Goal: Information Seeking & Learning: Learn about a topic

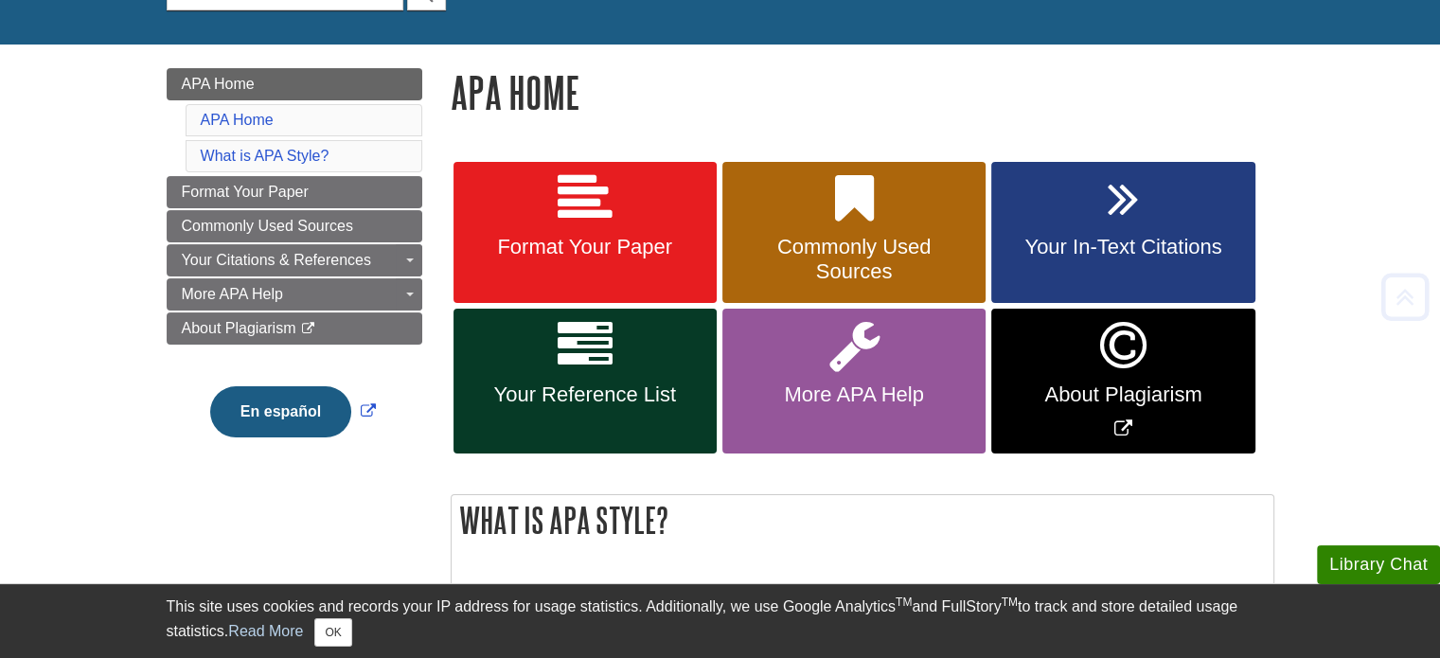
scroll to position [217, 0]
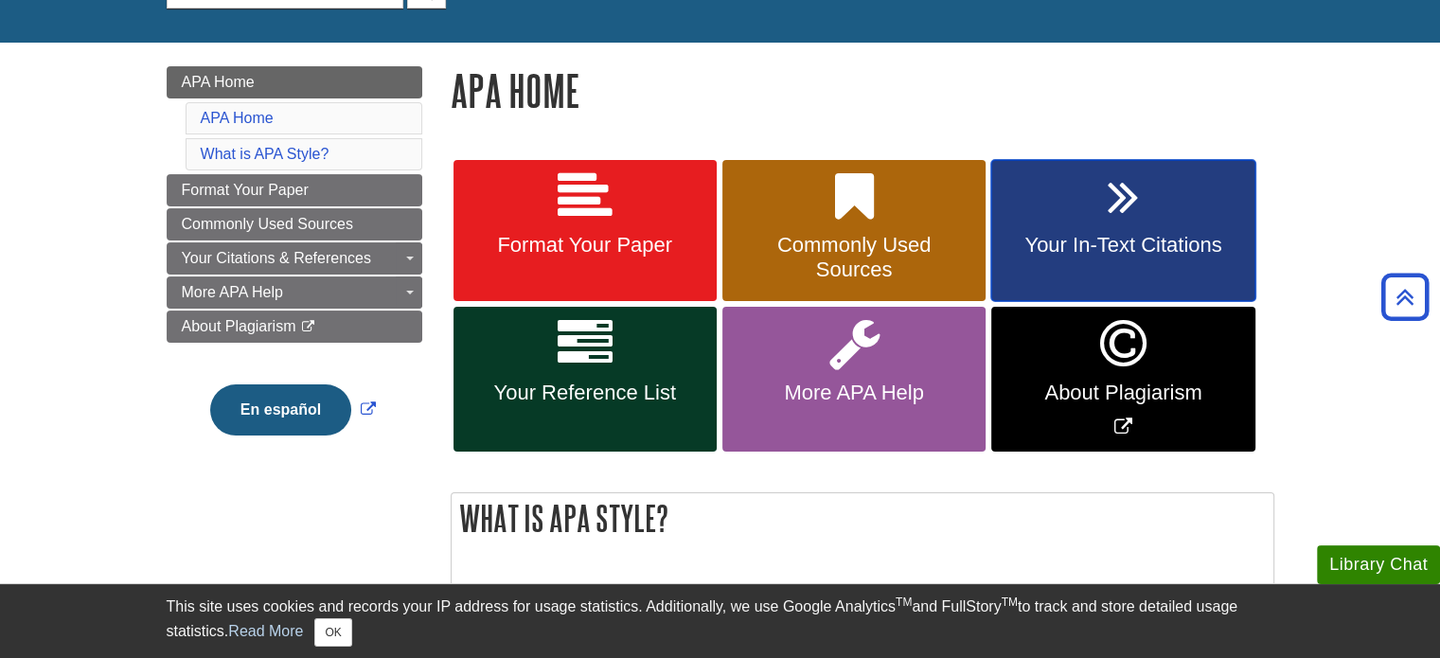
click at [1087, 231] on link "Your In-Text Citations" at bounding box center [1122, 231] width 263 height 142
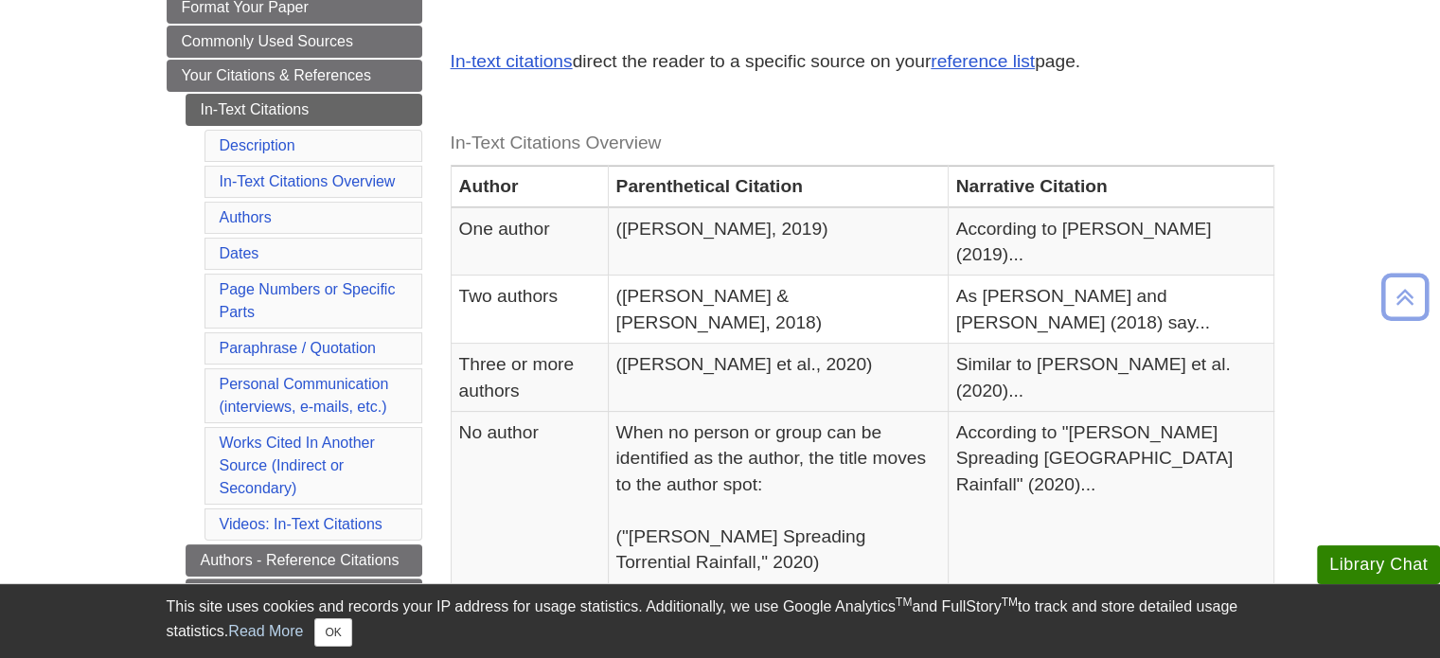
scroll to position [345, 0]
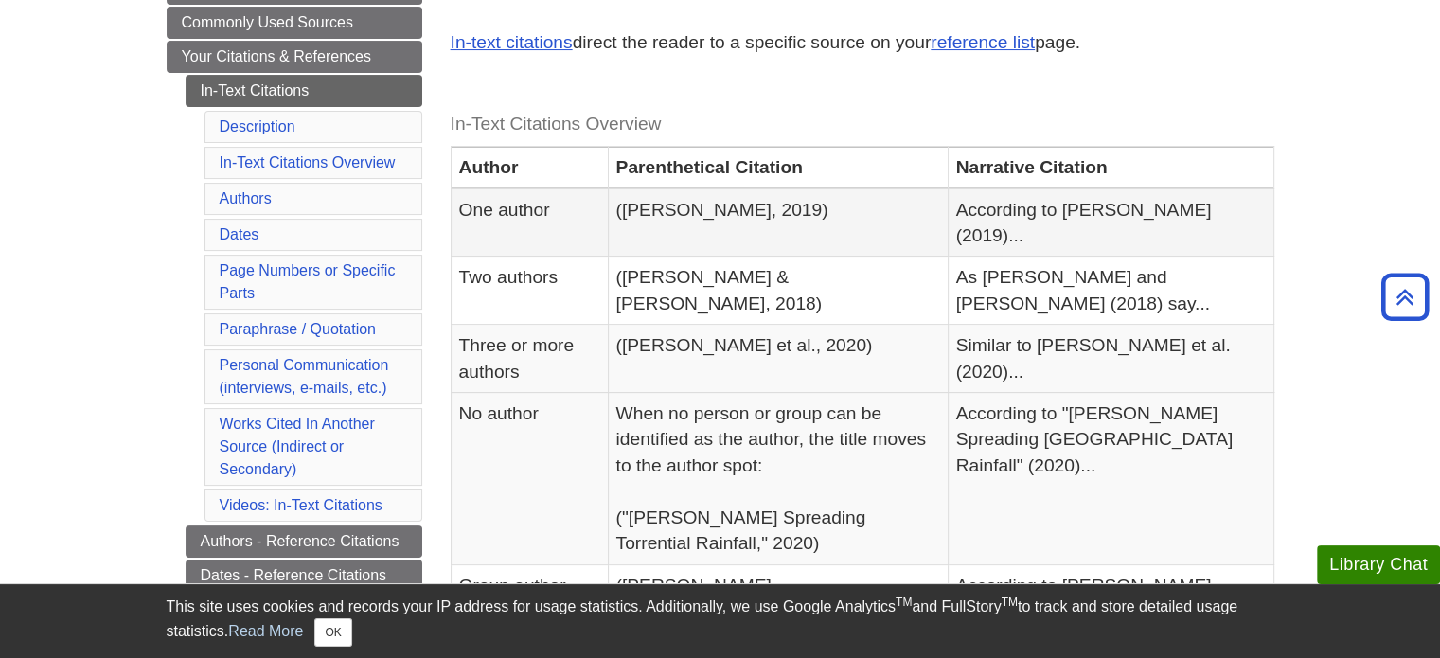
click at [912, 195] on td "(Smith, 2019)" at bounding box center [778, 222] width 340 height 68
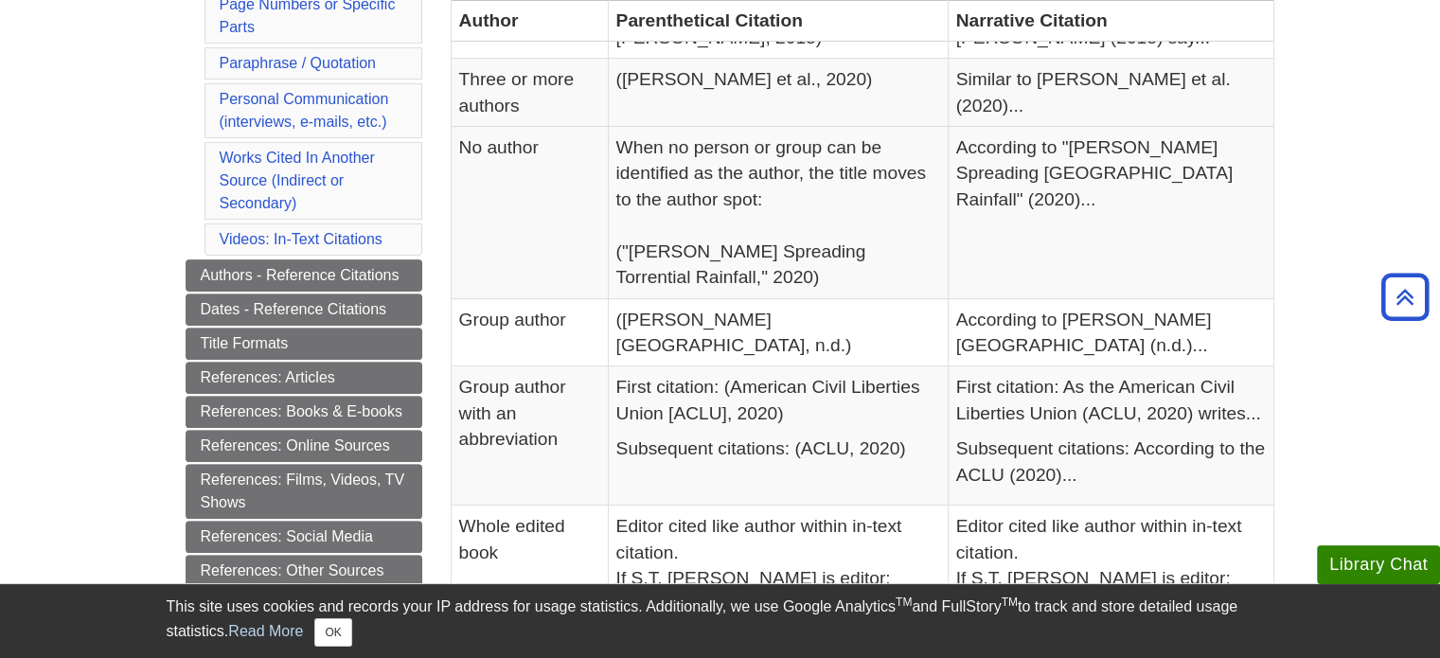
scroll to position [617, 0]
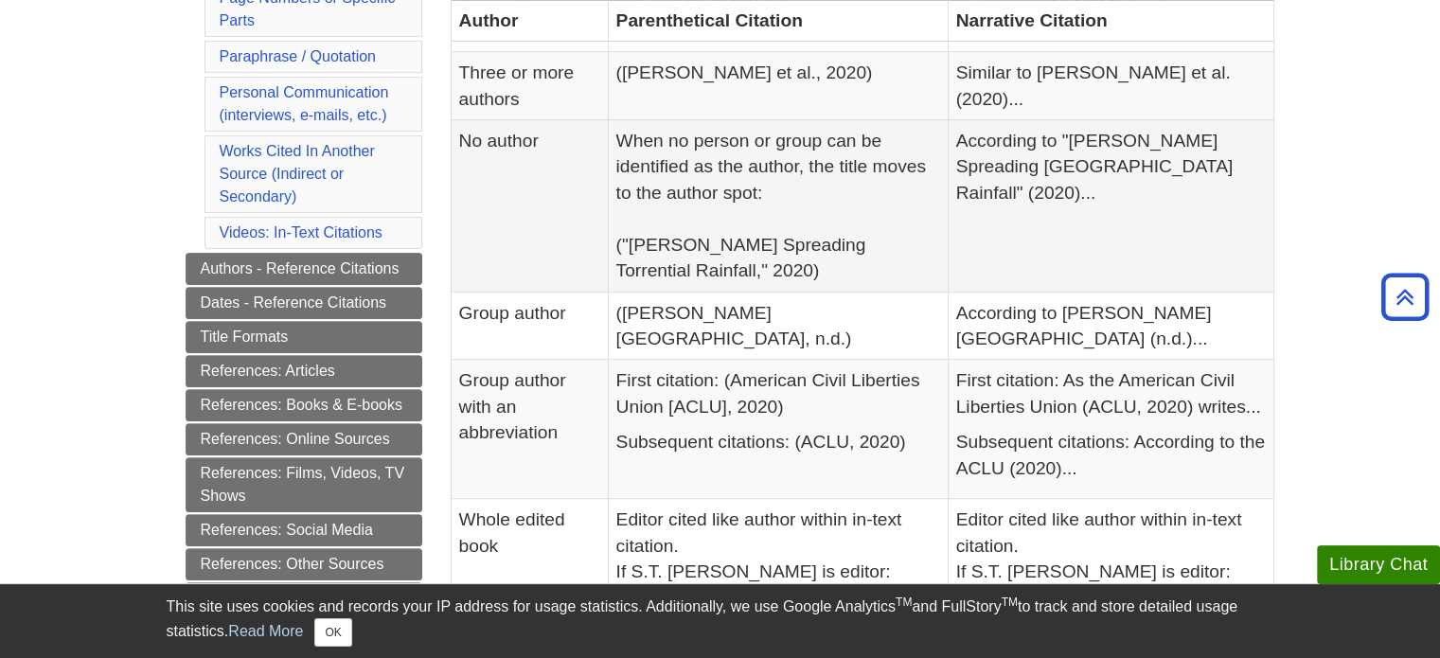
click at [946, 134] on td "When no person or group can be identified as the author, the title moves to the…" at bounding box center [778, 206] width 340 height 172
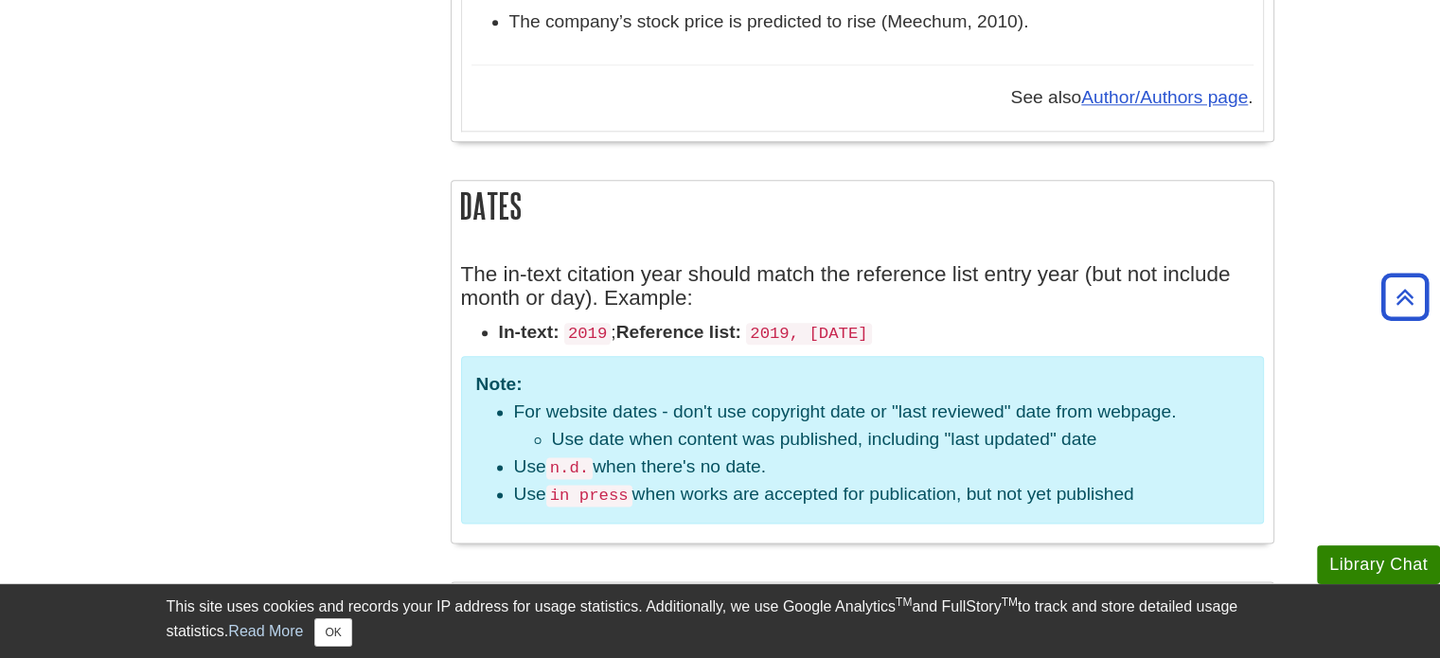
scroll to position [2299, 0]
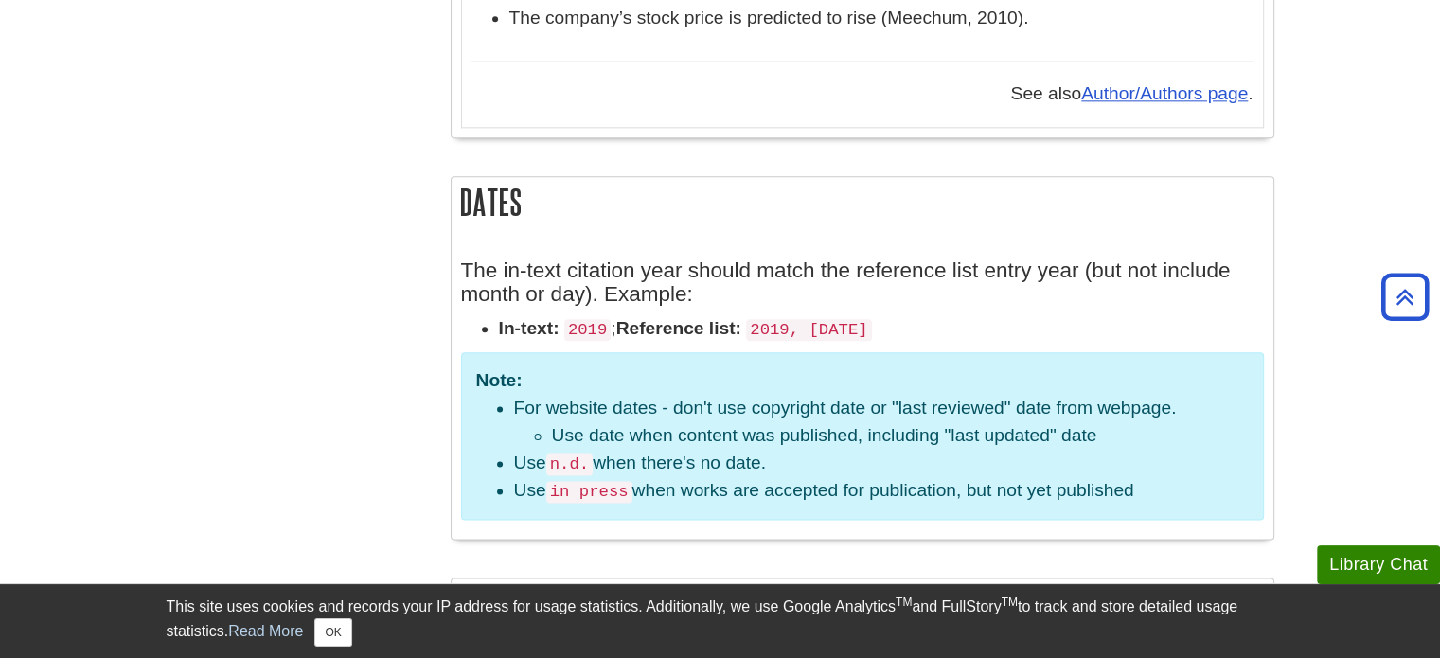
click at [741, 318] on strong "Reference list:" at bounding box center [678, 328] width 125 height 20
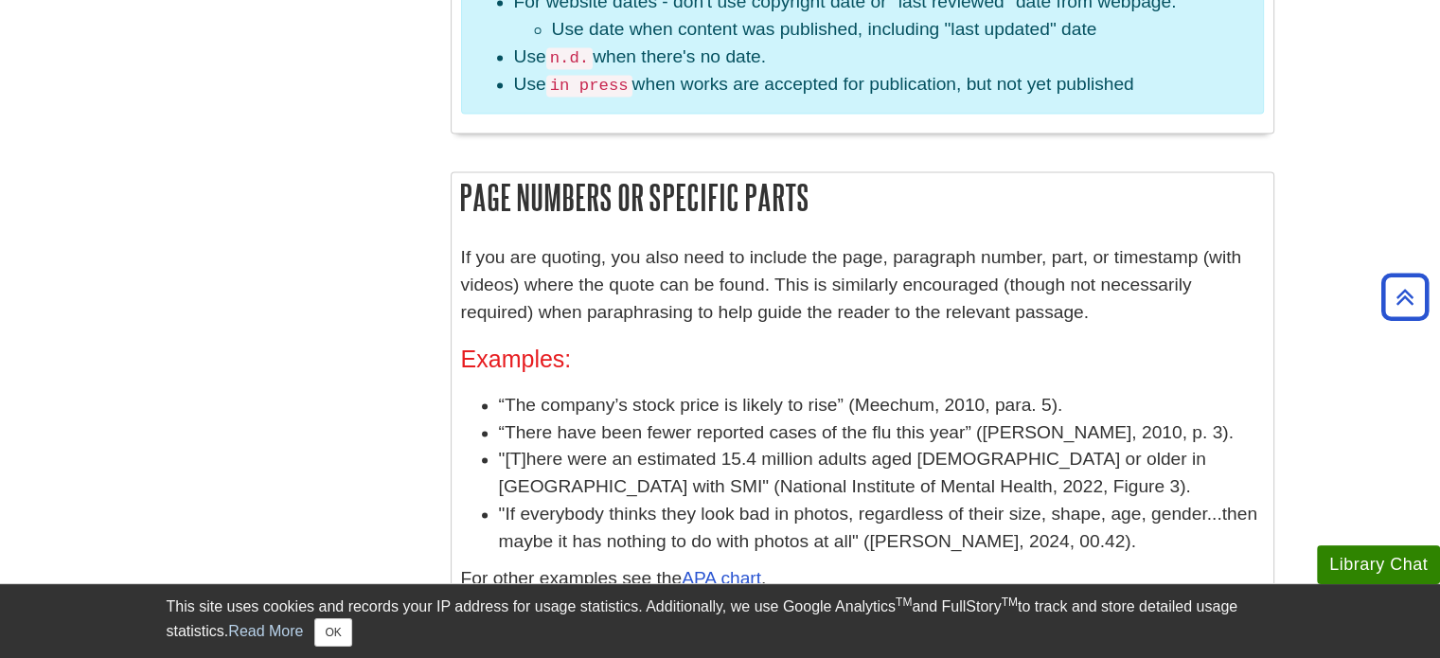
scroll to position [2706, 0]
click at [735, 284] on div "If you are quoting, you also need to include the page, paragraph number, part, …" at bounding box center [862, 416] width 803 height 347
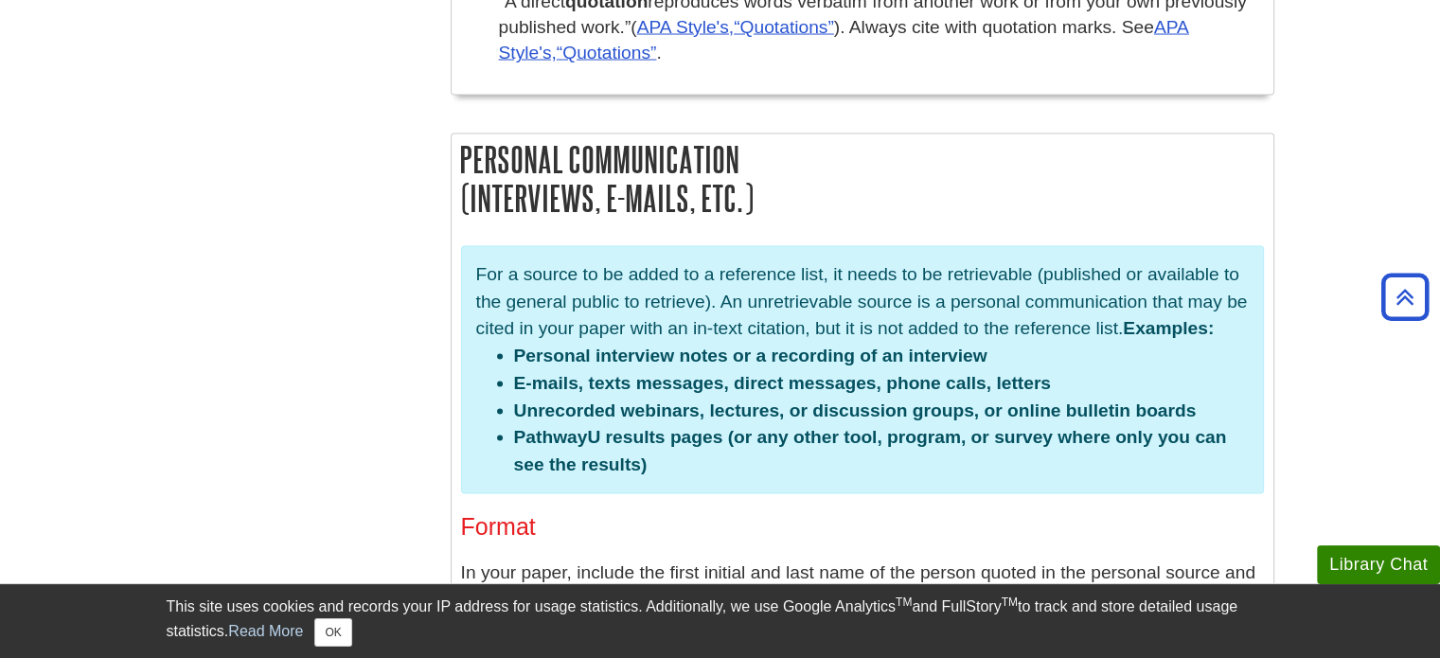
scroll to position [3817, 0]
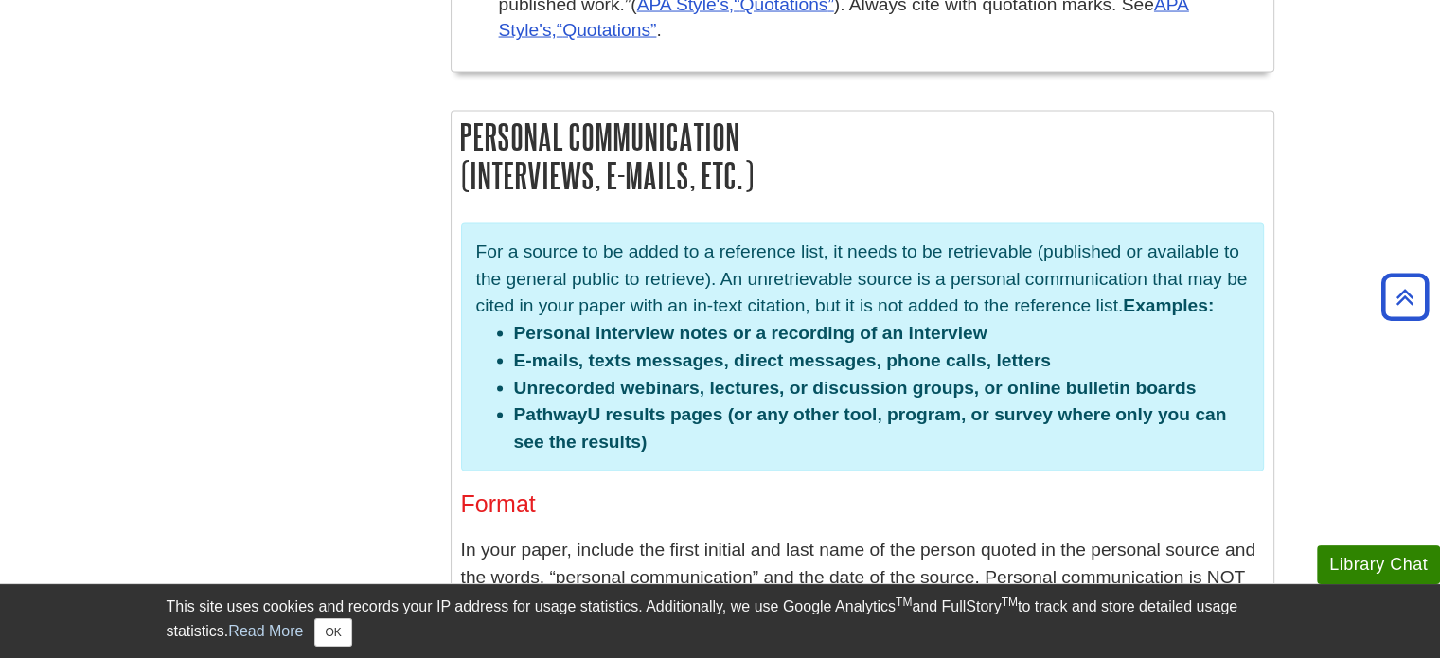
click at [735, 401] on li "PathwayU results pages (or any other tool, program, or survey where only you ca…" at bounding box center [881, 428] width 735 height 55
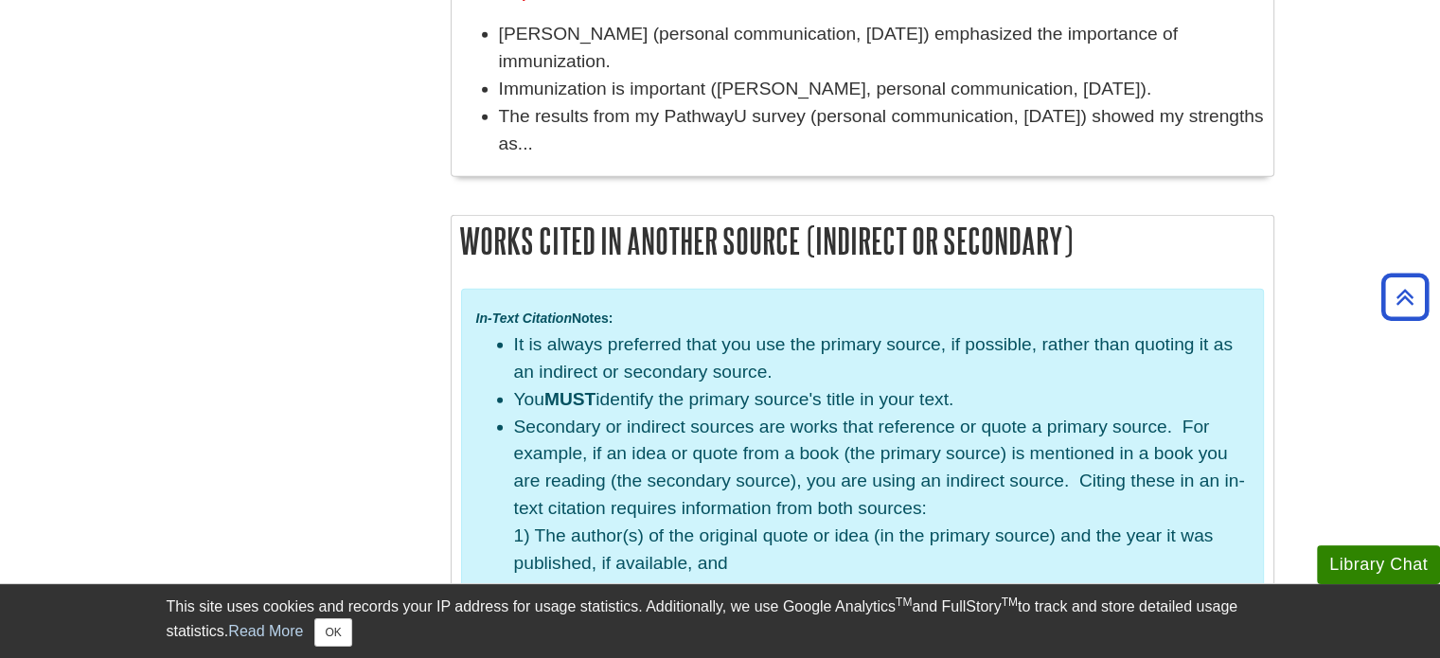
scroll to position [4491, 0]
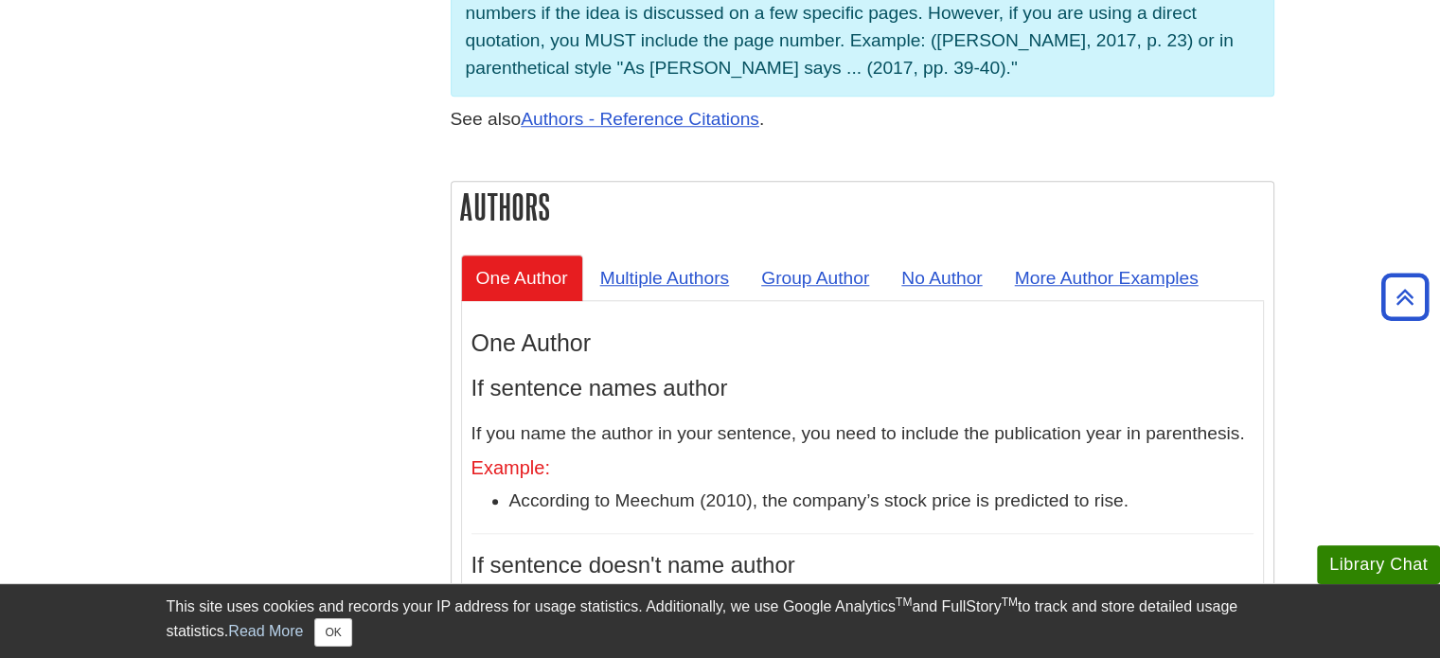
scroll to position [1613, 0]
click at [647, 255] on link "Multiple Authors" at bounding box center [665, 278] width 160 height 46
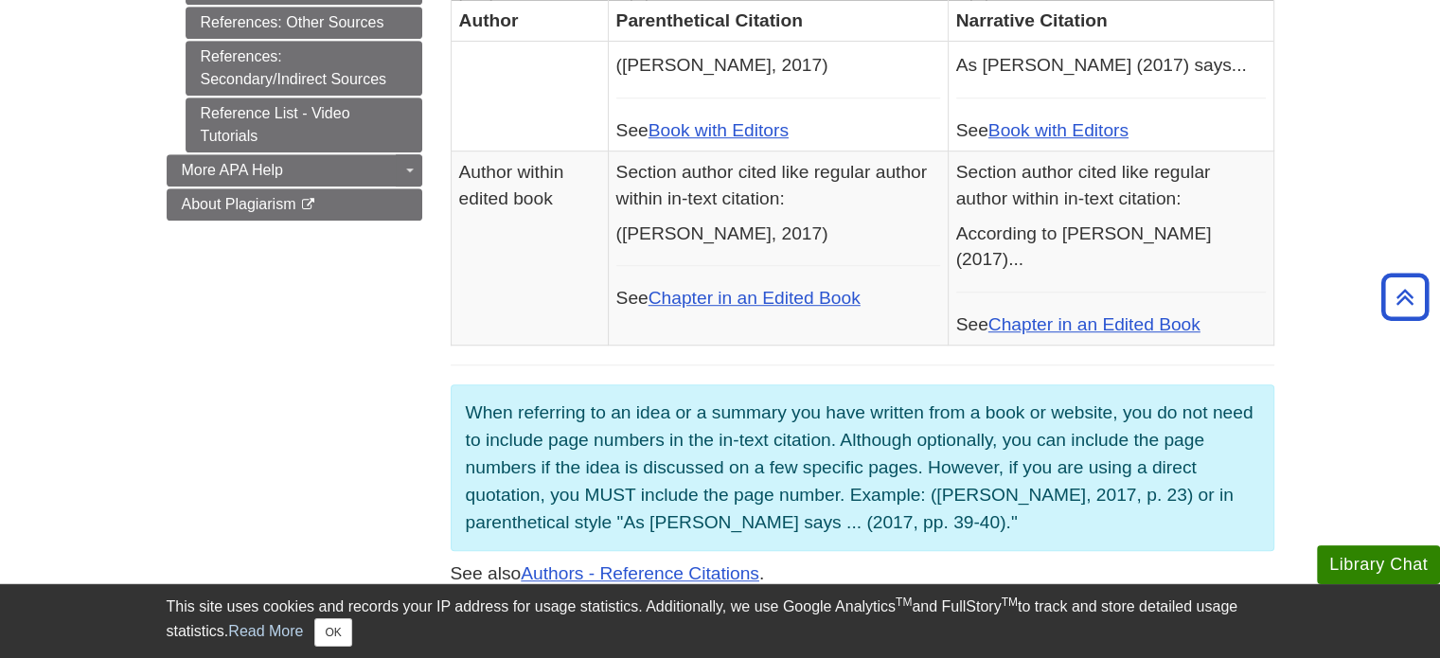
scroll to position [1212, 0]
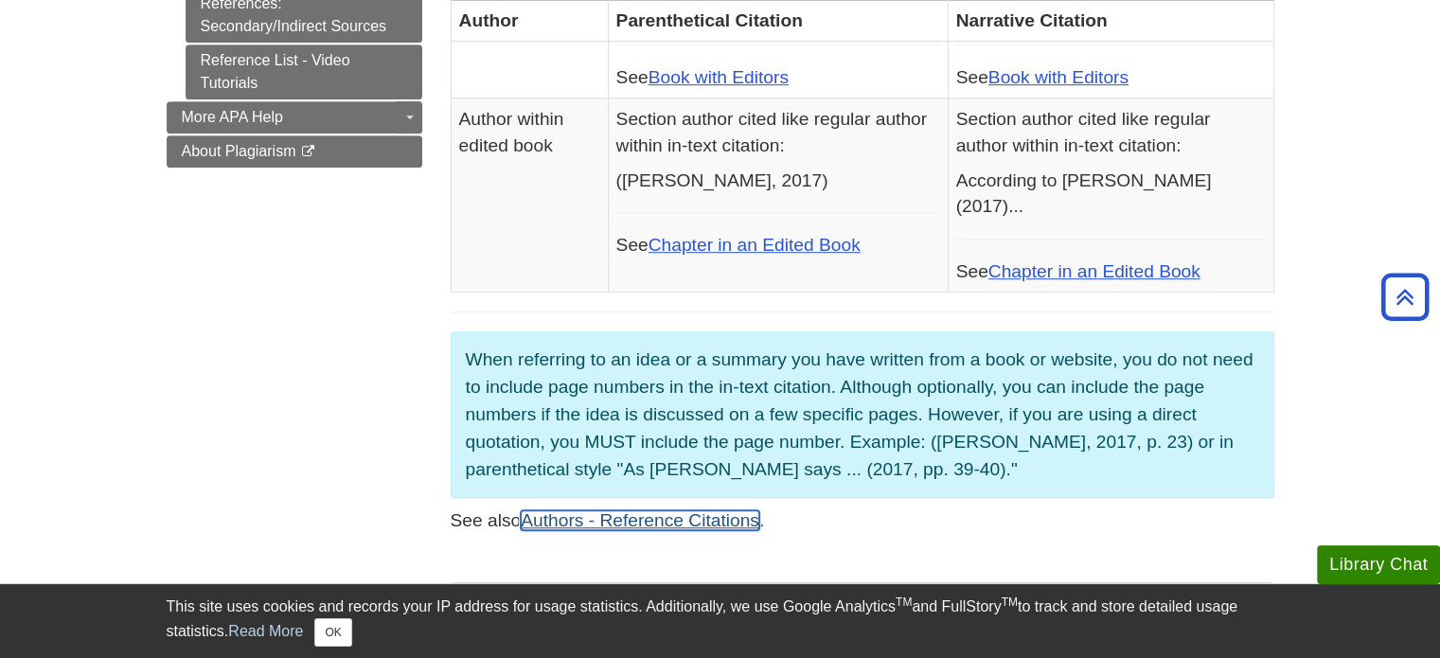
click at [554, 510] on link "Authors - Reference Citations" at bounding box center [640, 520] width 239 height 20
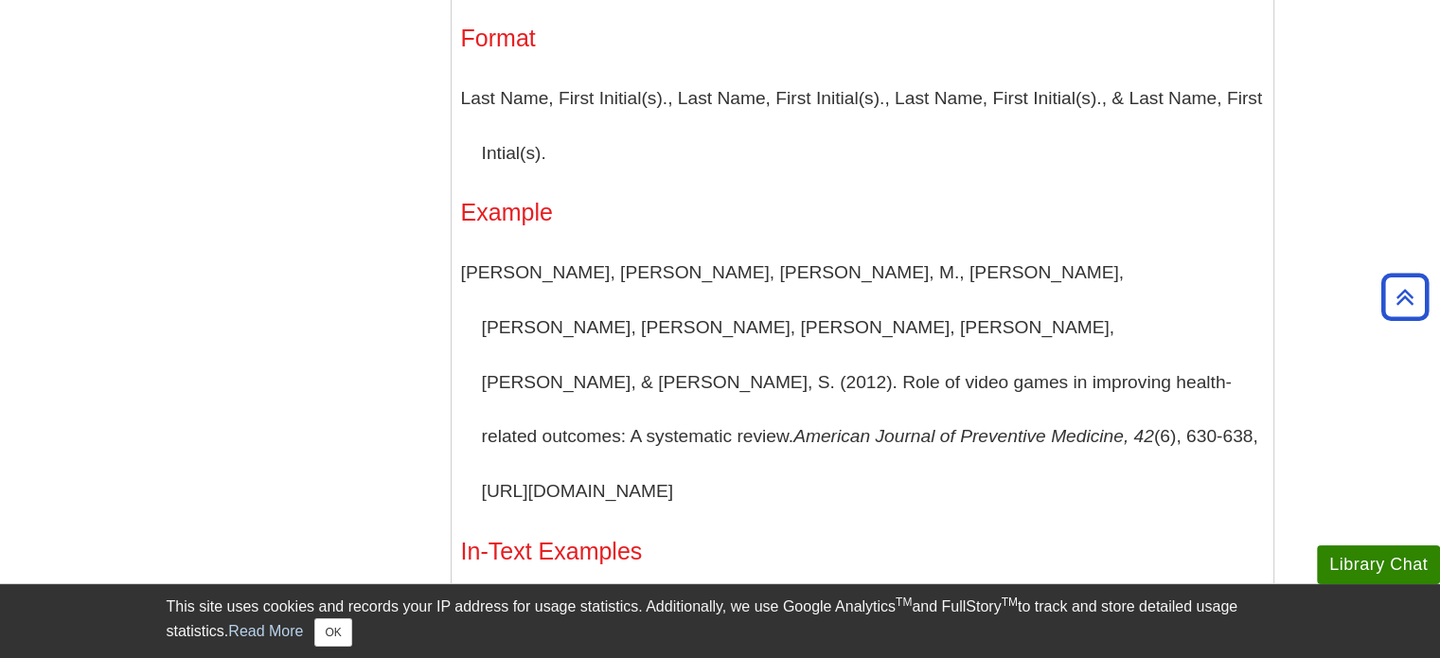
scroll to position [2018, 0]
